Goal: Navigation & Orientation: Find specific page/section

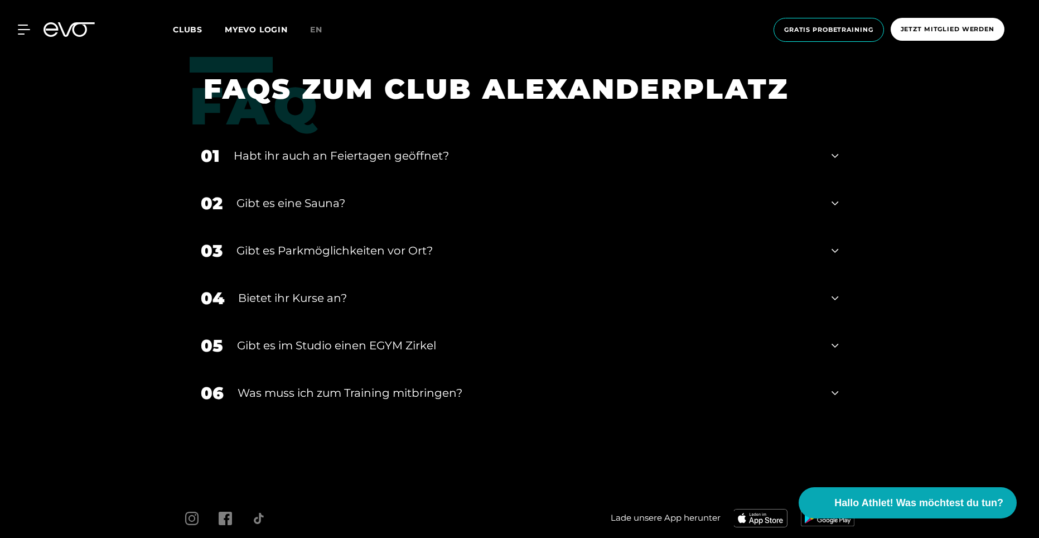
scroll to position [4248, 0]
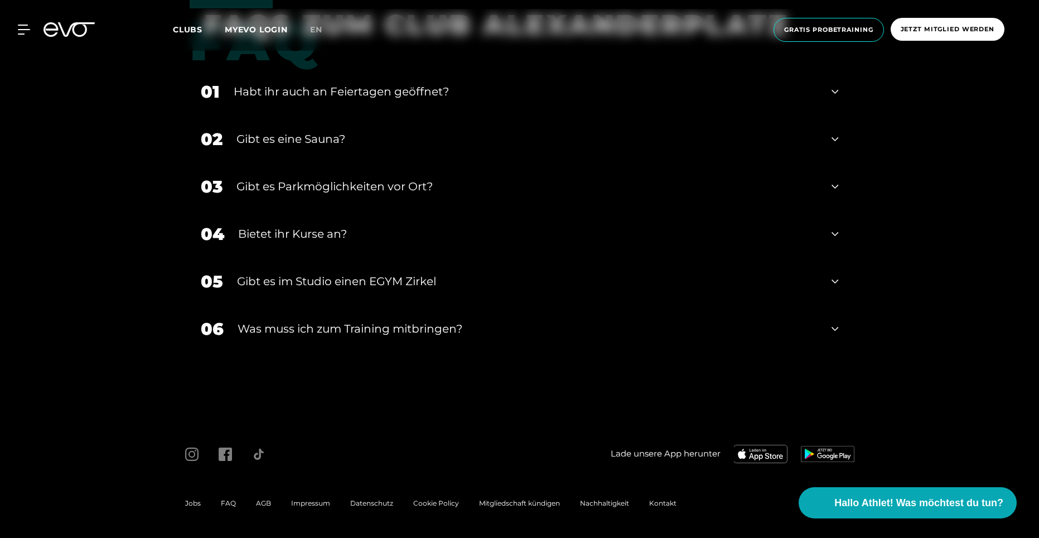
drag, startPoint x: 320, startPoint y: 501, endPoint x: 326, endPoint y: 498, distance: 7.5
click at [320, 501] on span "Impressum" at bounding box center [310, 503] width 39 height 8
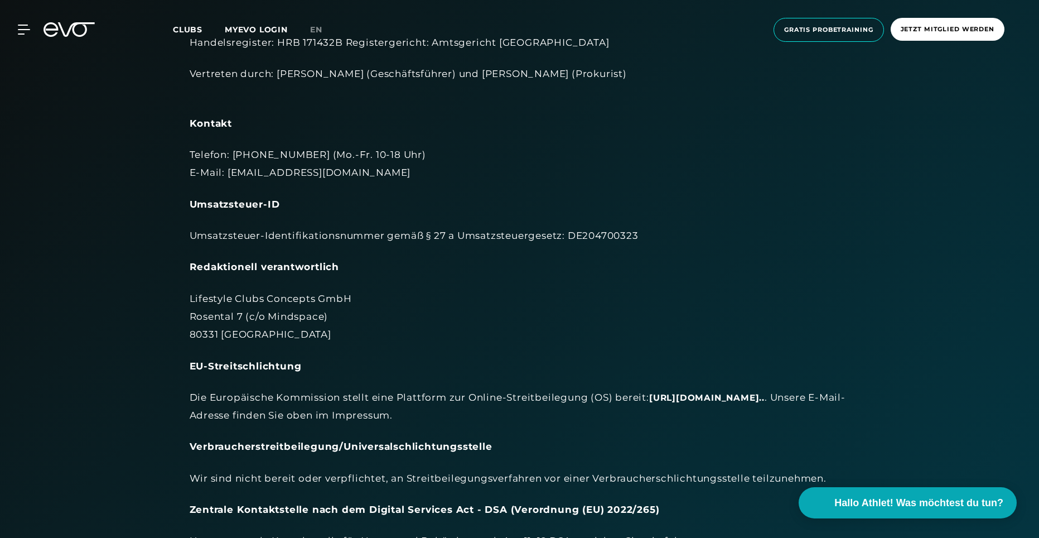
scroll to position [167, 0]
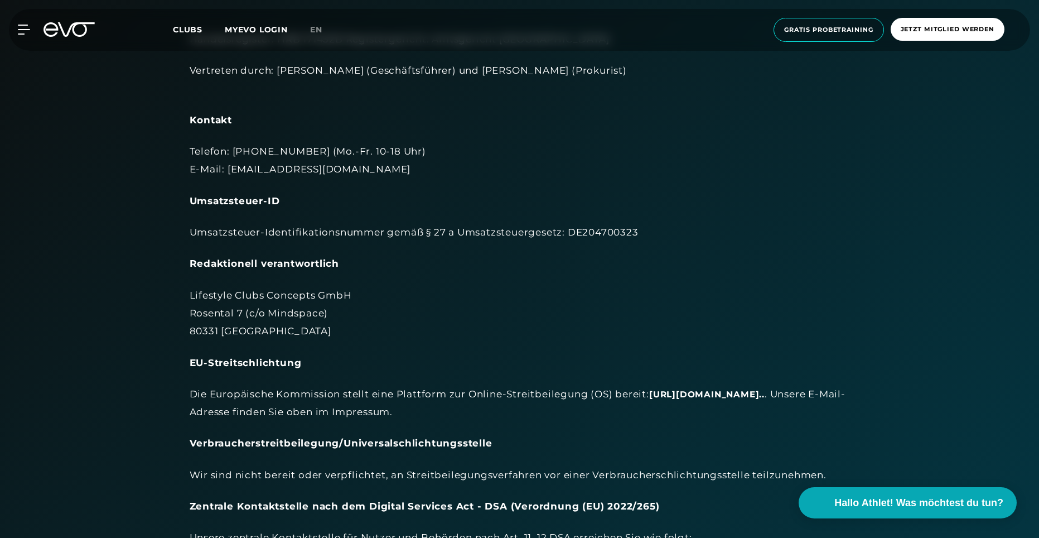
click at [190, 28] on span "Clubs" at bounding box center [188, 30] width 30 height 10
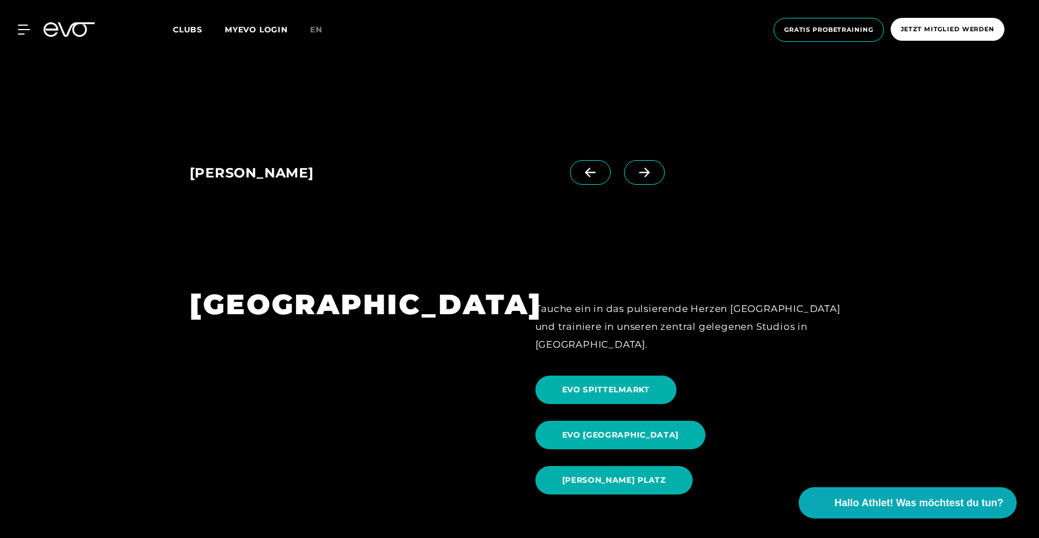
scroll to position [1116, 0]
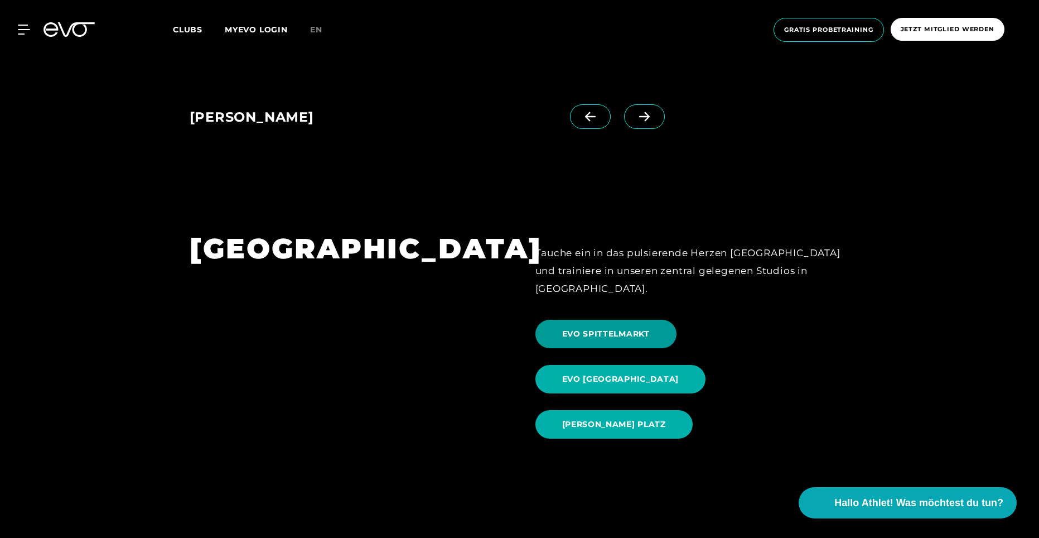
click at [590, 328] on span "EVO SPITTELMARKT" at bounding box center [606, 334] width 88 height 12
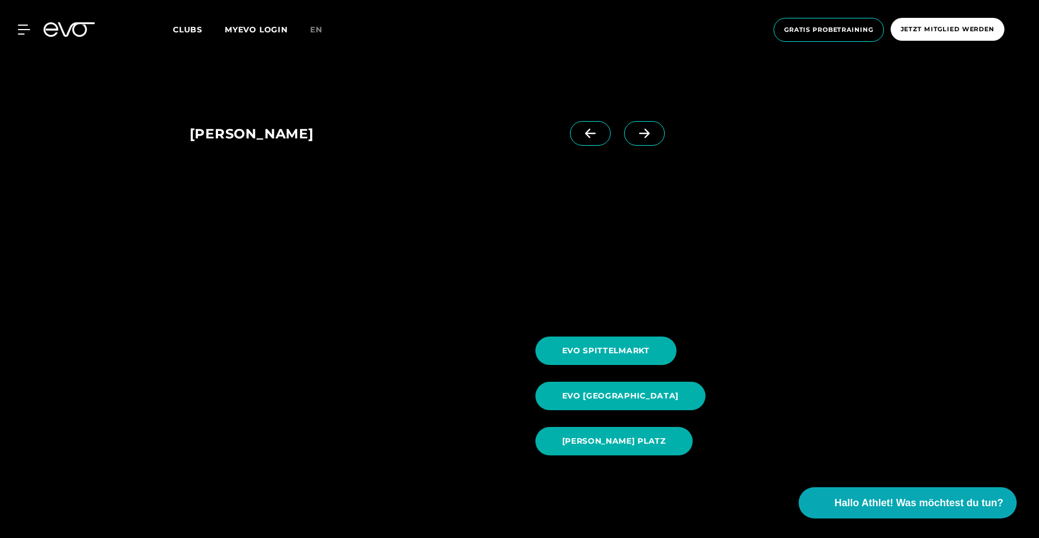
scroll to position [1116, 0]
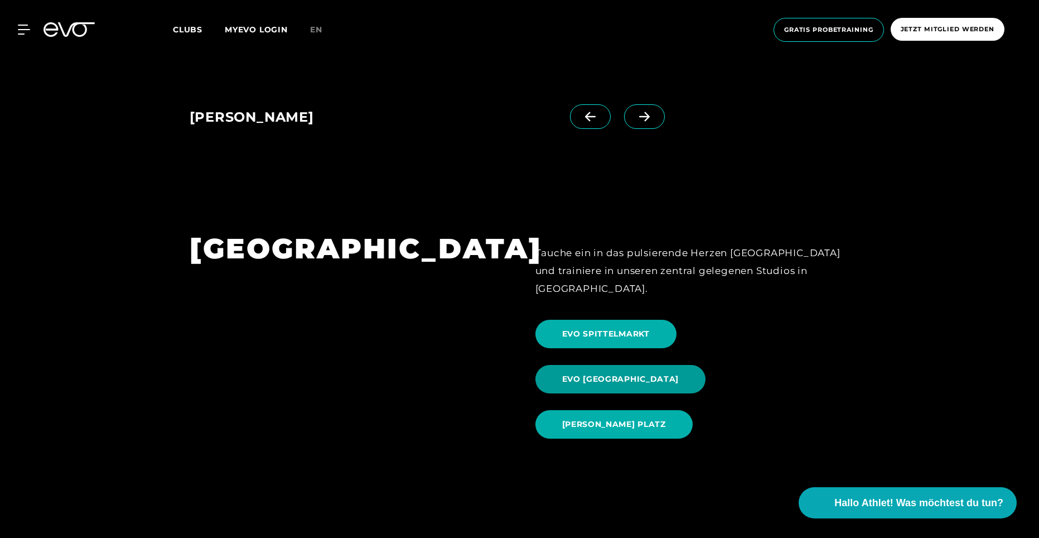
click at [679, 373] on span "EVO [GEOGRAPHIC_DATA]" at bounding box center [620, 379] width 117 height 12
